Goal: Check status

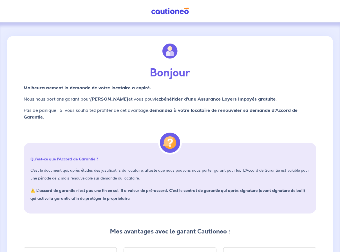
drag, startPoint x: 172, startPoint y: 143, endPoint x: 134, endPoint y: 135, distance: 38.8
click at [172, 143] on img at bounding box center [170, 143] width 20 height 20
click at [171, 113] on strong "demandez à votre locataire de renouveler sa demande d’Accord de Garantie" at bounding box center [161, 113] width 274 height 12
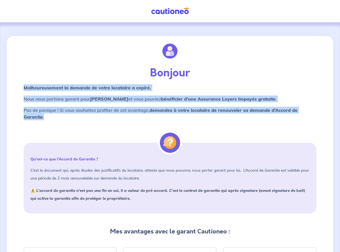
drag, startPoint x: 25, startPoint y: 87, endPoint x: 75, endPoint y: 120, distance: 59.9
click at [75, 120] on div "Malheureusement la demande de votre locataire a expiré. Nous nous portions gara…" at bounding box center [170, 102] width 293 height 36
copy div "Malheureusement la demande de votre locataire a expiré. Nous nous portions gara…"
